Goal: Task Accomplishment & Management: Complete application form

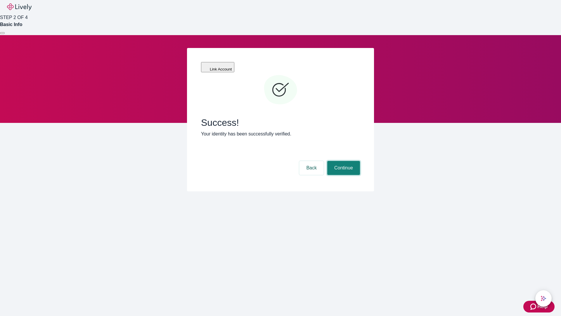
click at [343, 161] on button "Continue" at bounding box center [343, 168] width 33 height 14
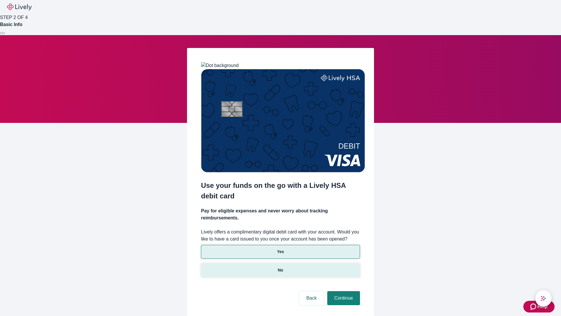
click at [280, 267] on p "No" at bounding box center [281, 270] width 6 height 6
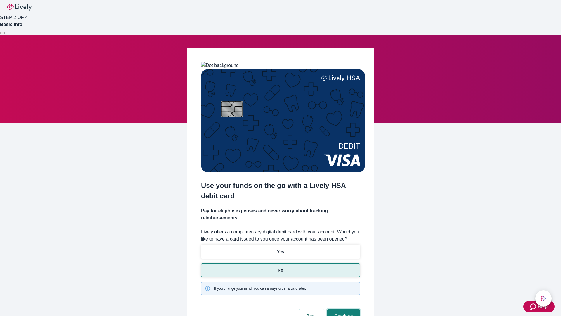
click at [343, 309] on button "Continue" at bounding box center [343, 316] width 33 height 14
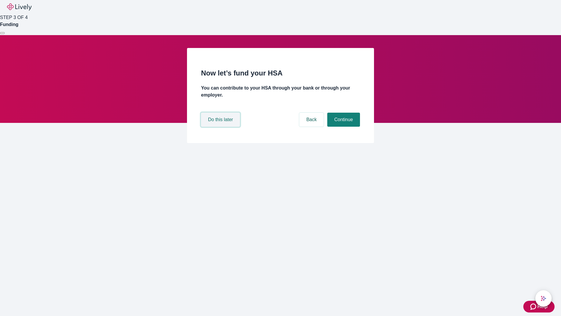
click at [221, 127] on button "Do this later" at bounding box center [220, 120] width 39 height 14
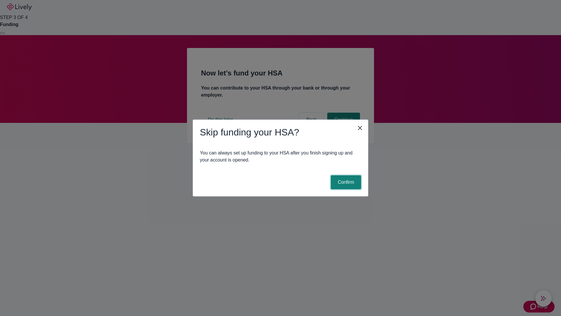
click at [345, 182] on button "Confirm" at bounding box center [346, 182] width 30 height 14
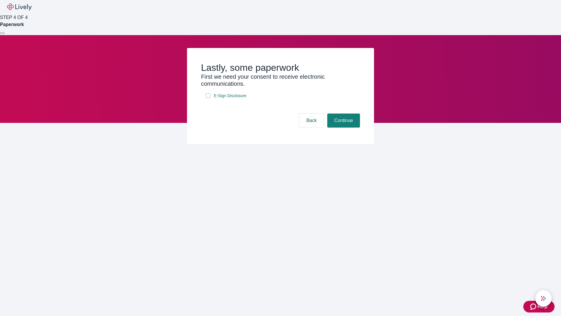
click at [208, 98] on input "E-Sign Disclosure" at bounding box center [208, 95] width 5 height 5
checkbox input "true"
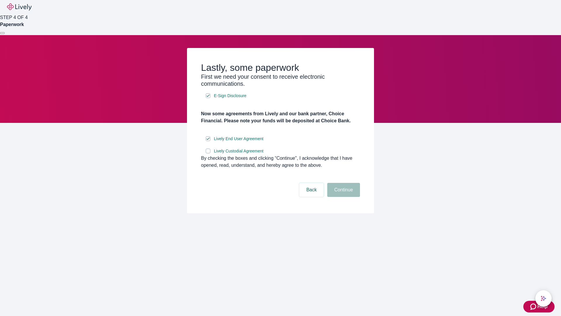
click at [208, 153] on input "Lively Custodial Agreement" at bounding box center [208, 151] width 5 height 5
checkbox input "true"
click at [343, 197] on button "Continue" at bounding box center [343, 190] width 33 height 14
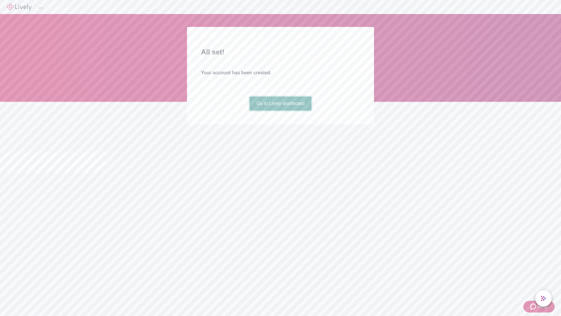
click at [280, 110] on link "Go to Lively dashboard" at bounding box center [281, 103] width 62 height 14
